Goal: Navigation & Orientation: Find specific page/section

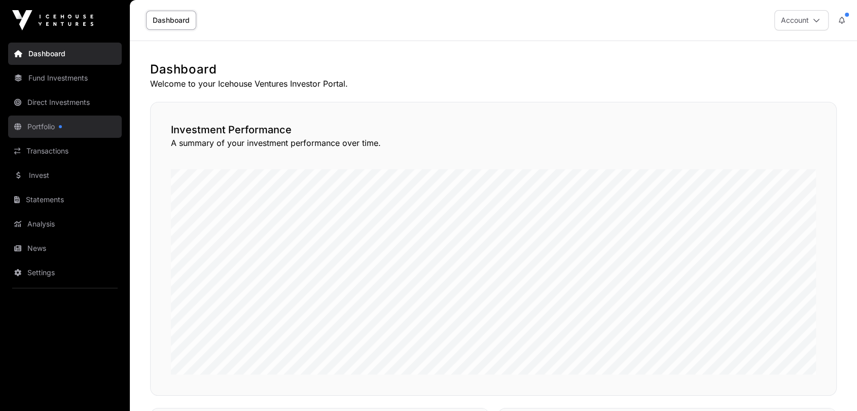
click at [64, 124] on link "Portfolio" at bounding box center [65, 127] width 114 height 22
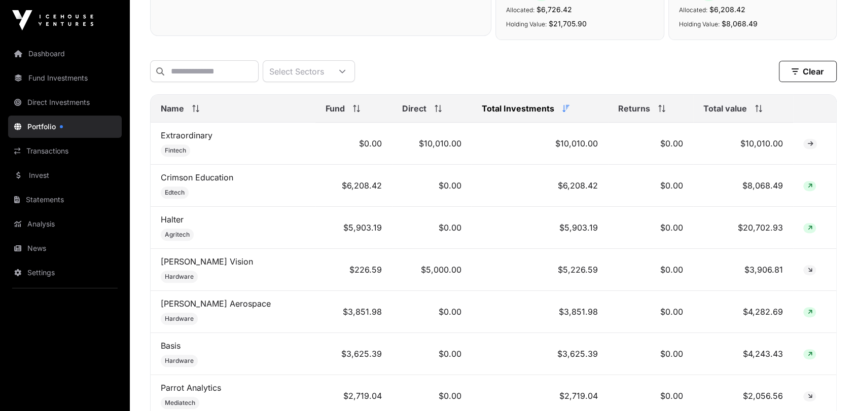
scroll to position [338, 0]
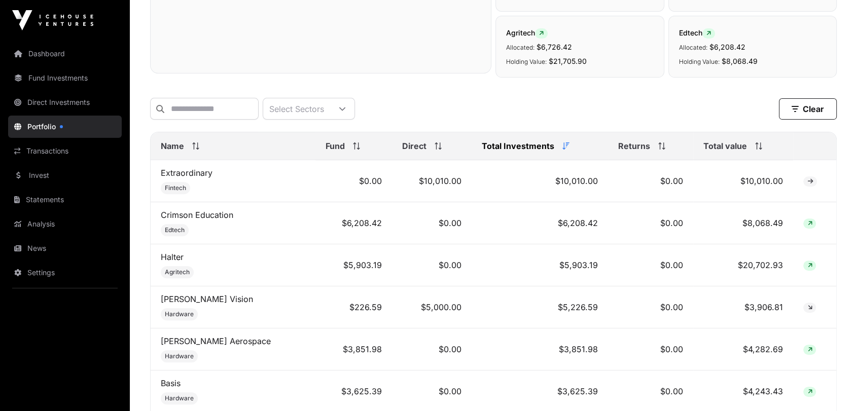
click at [503, 152] on span "Total Investments" at bounding box center [518, 146] width 73 height 12
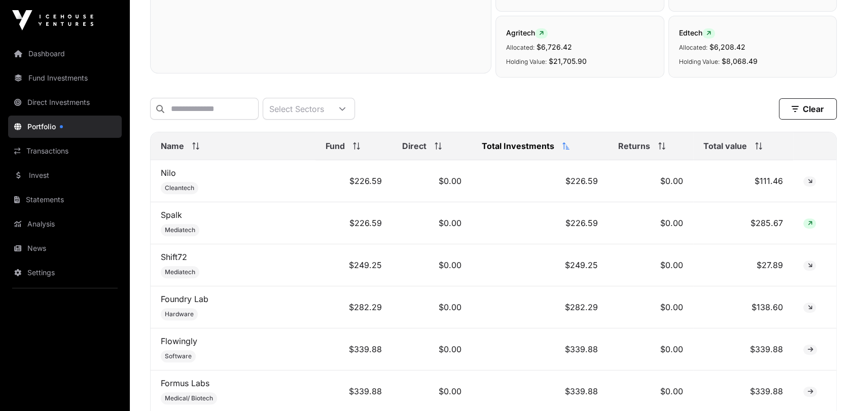
click at [503, 152] on span "Total Investments" at bounding box center [518, 146] width 73 height 12
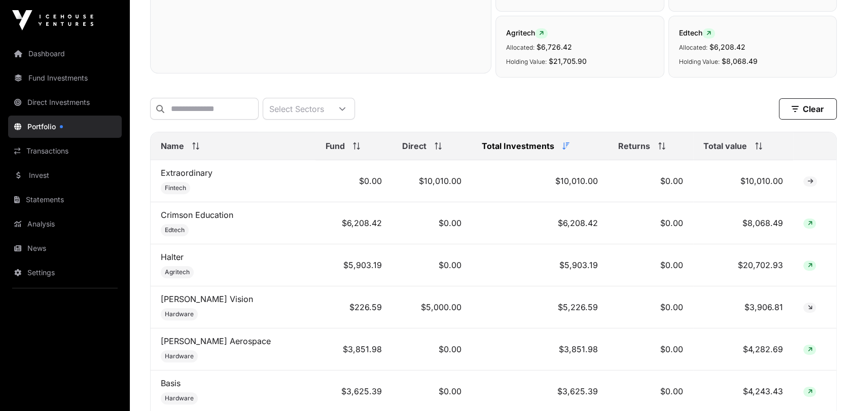
click at [703, 152] on span "Total value" at bounding box center [725, 146] width 44 height 12
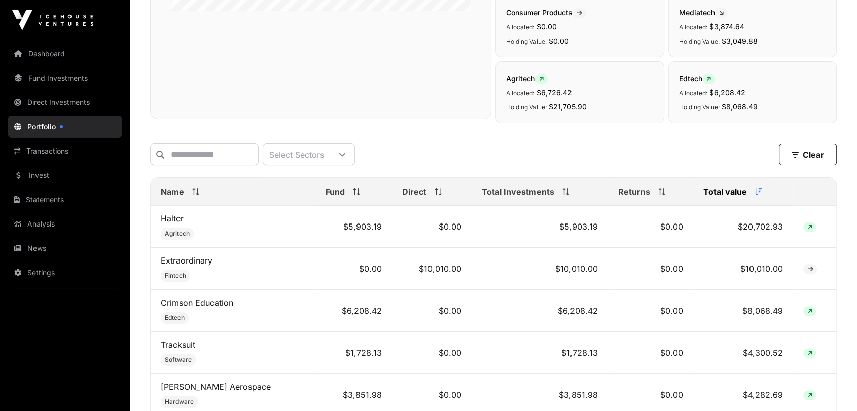
scroll to position [394, 0]
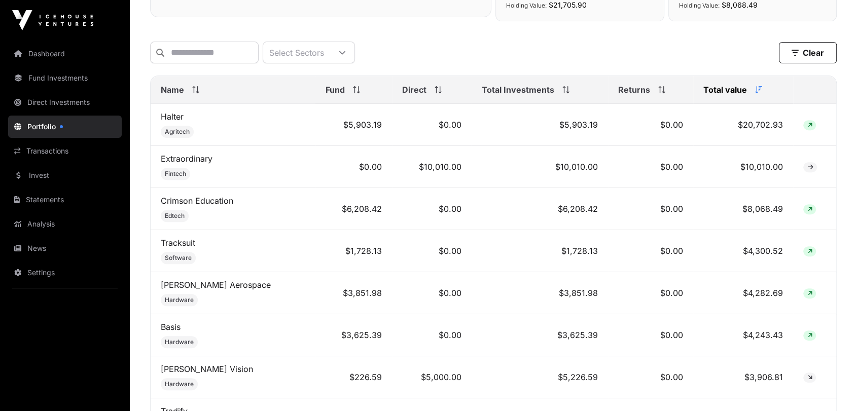
click at [502, 96] on span "Total Investments" at bounding box center [518, 90] width 73 height 12
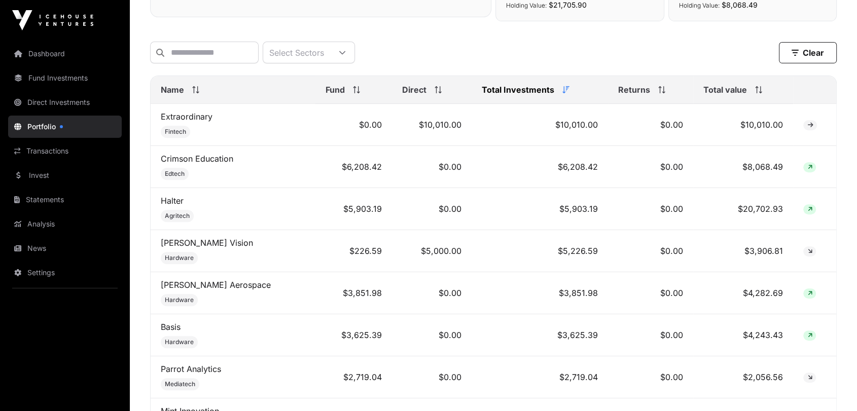
click at [502, 96] on span "Total Investments" at bounding box center [518, 90] width 73 height 12
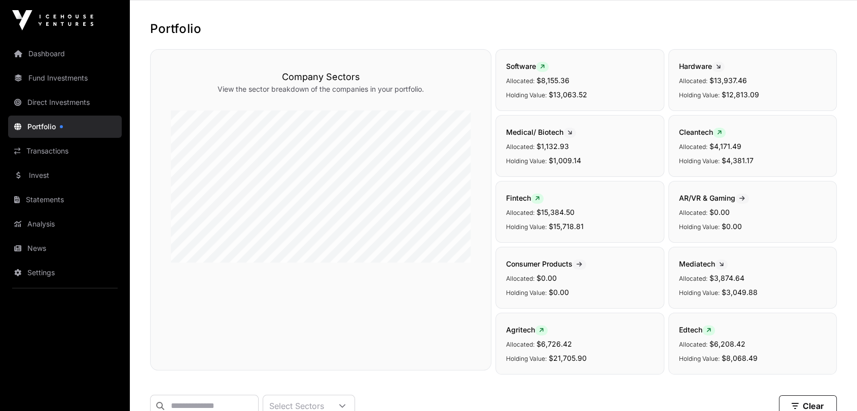
scroll to position [0, 0]
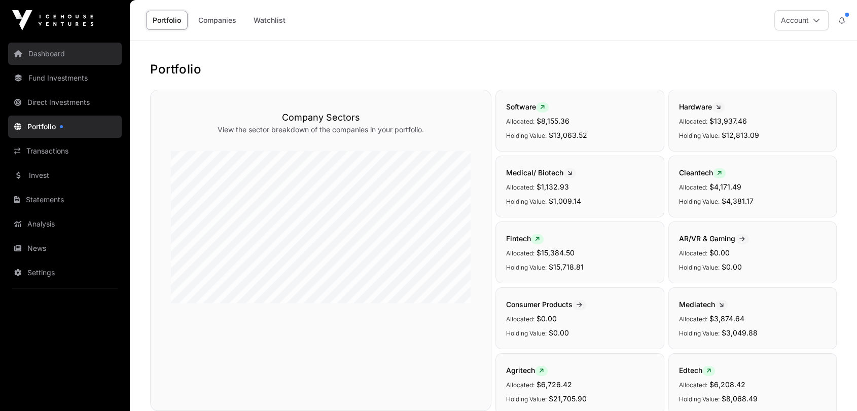
click at [62, 53] on link "Dashboard" at bounding box center [65, 54] width 114 height 22
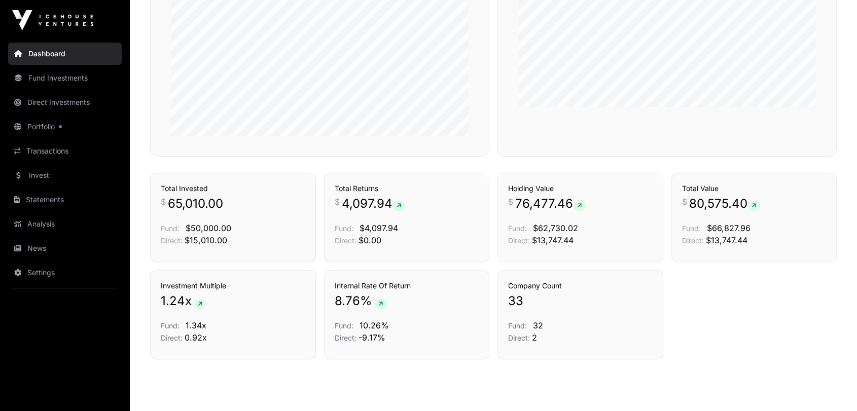
scroll to position [519, 0]
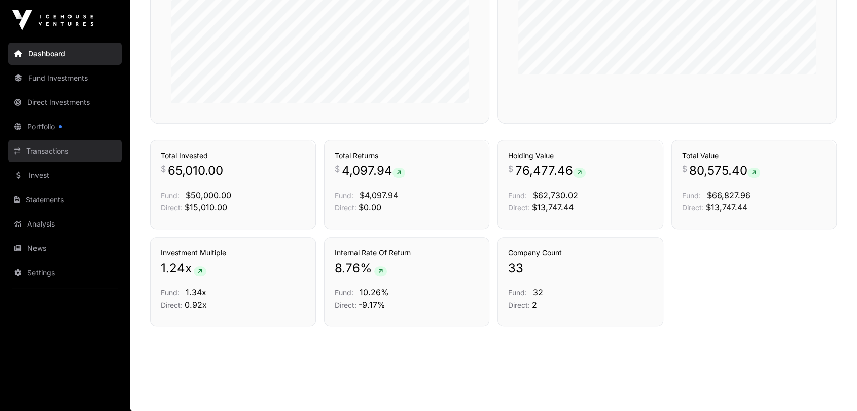
click at [38, 151] on link "Transactions" at bounding box center [65, 151] width 114 height 22
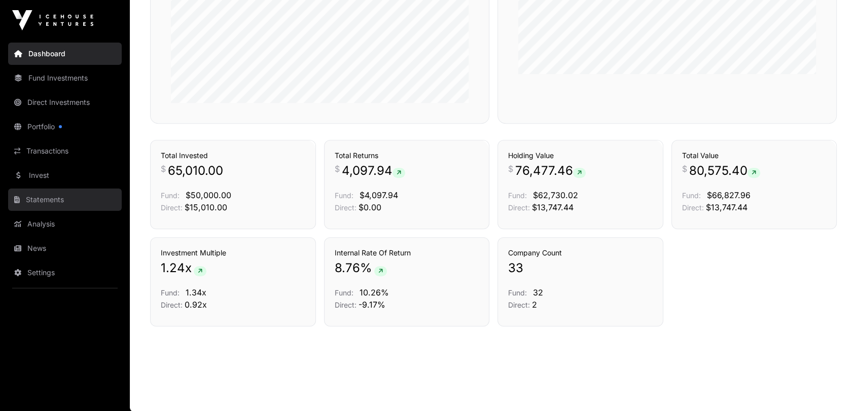
click at [42, 194] on link "Statements" at bounding box center [65, 200] width 114 height 22
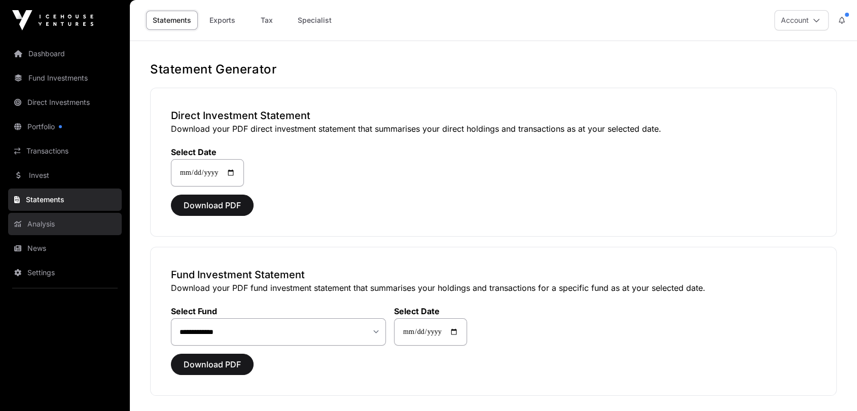
click at [26, 220] on link "Analysis" at bounding box center [65, 224] width 114 height 22
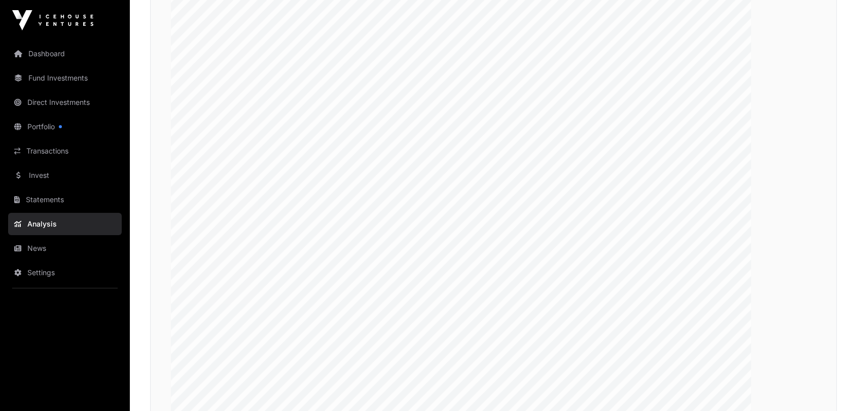
scroll to position [1915, 0]
